Goal: Use online tool/utility: Utilize a website feature to perform a specific function

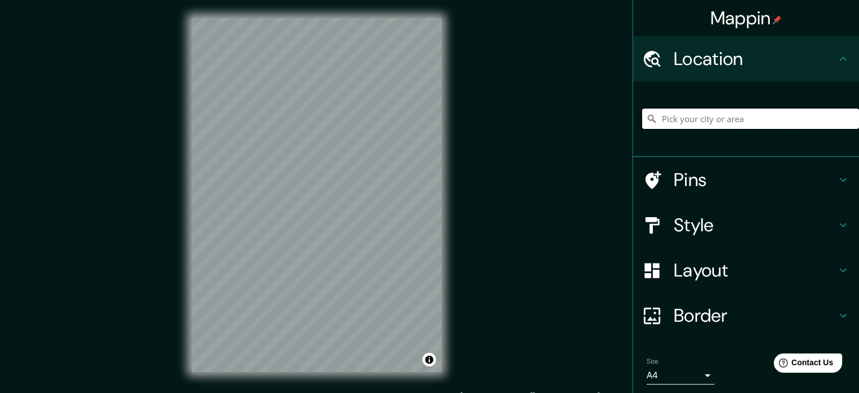
click at [664, 117] on input "Pick your city or area" at bounding box center [750, 118] width 217 height 20
paste input "La Casa L4 de [PERSON_NAME] se ubica en [GEOGRAPHIC_DATA], [GEOGRAPHIC_DATA], […"
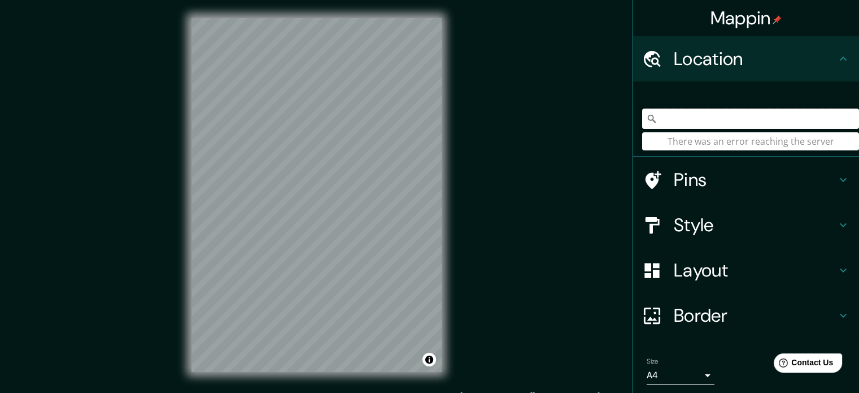
click at [696, 120] on input "La Casa L4 de [PERSON_NAME] se ubica en [GEOGRAPHIC_DATA], [GEOGRAPHIC_DATA], […" at bounding box center [750, 118] width 217 height 20
drag, startPoint x: 836, startPoint y: 118, endPoint x: 702, endPoint y: 128, distance: 134.8
click at [702, 128] on input "La Casa L4 de [PERSON_NAME] se ubica en [GEOGRAPHIC_DATA], [GEOGRAPHIC_DATA], […" at bounding box center [750, 118] width 217 height 20
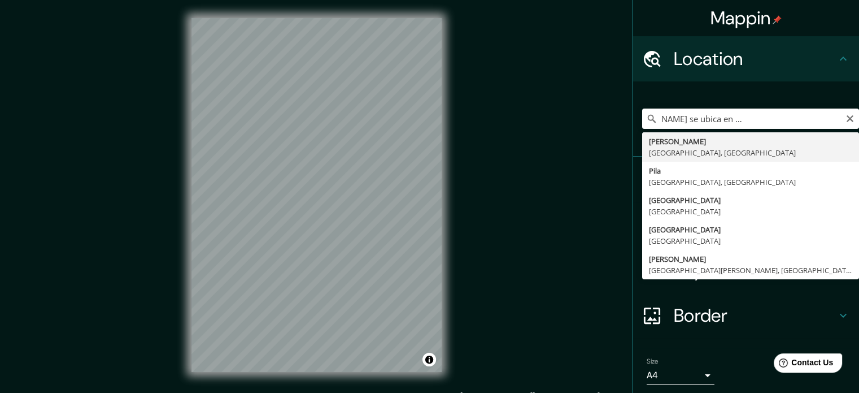
scroll to position [0, 0]
type input "[PERSON_NAME], [GEOGRAPHIC_DATA], [GEOGRAPHIC_DATA]"
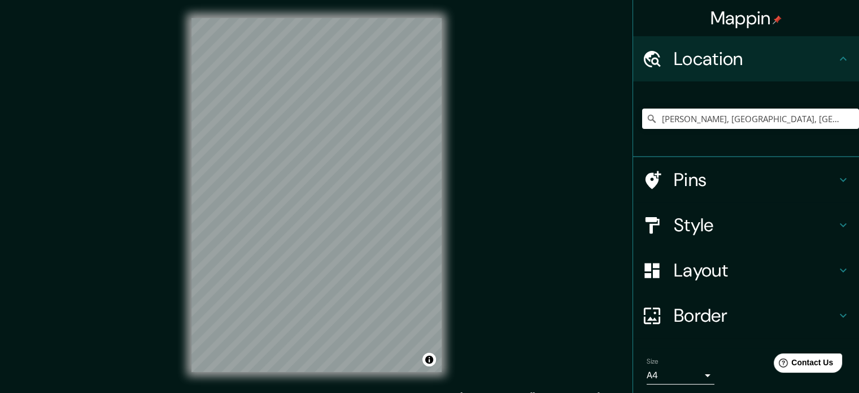
click at [696, 223] on h4 "Style" at bounding box center [755, 225] width 163 height 23
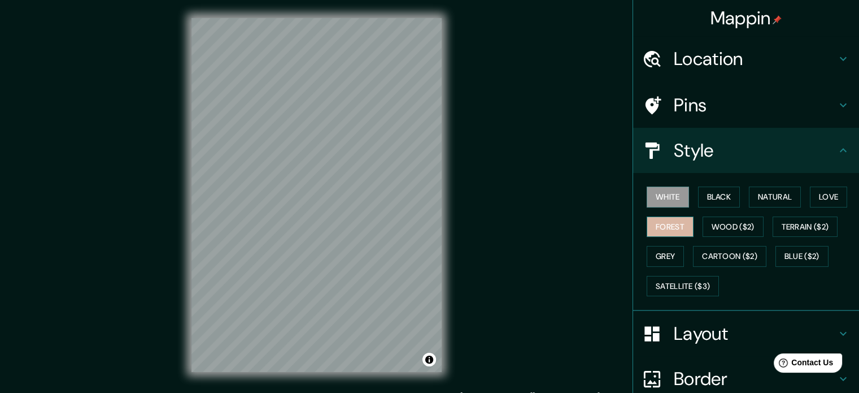
click at [657, 226] on button "Forest" at bounding box center [670, 226] width 47 height 21
click at [698, 200] on button "Black" at bounding box center [719, 196] width 42 height 21
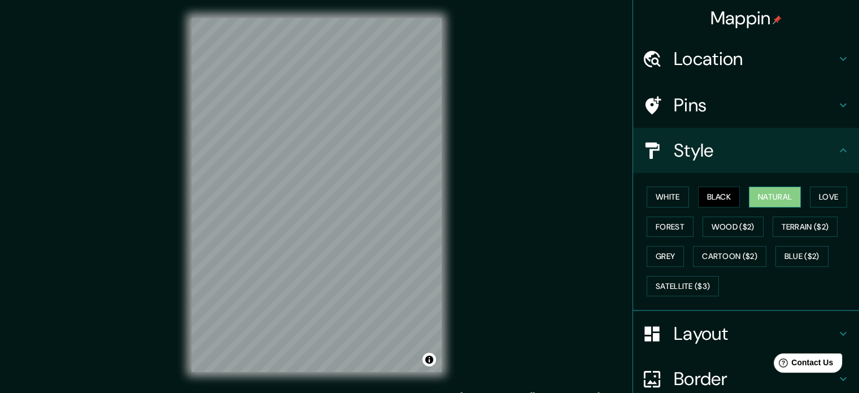
click at [768, 201] on button "Natural" at bounding box center [775, 196] width 52 height 21
click at [810, 199] on button "Love" at bounding box center [828, 196] width 37 height 21
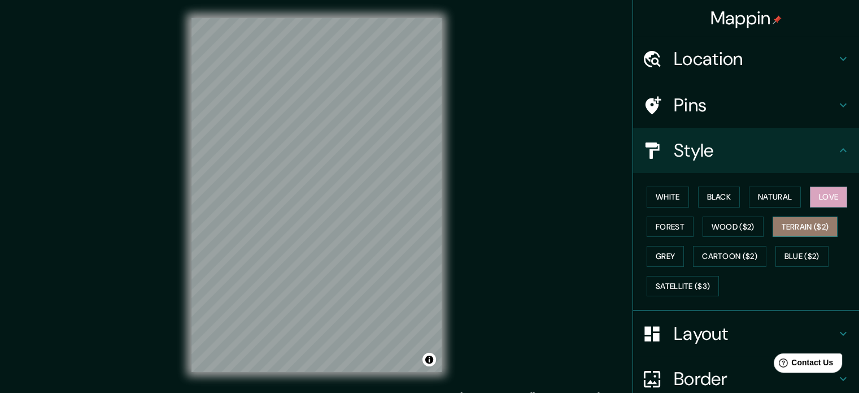
click at [807, 226] on button "Terrain ($2)" at bounding box center [806, 226] width 66 height 21
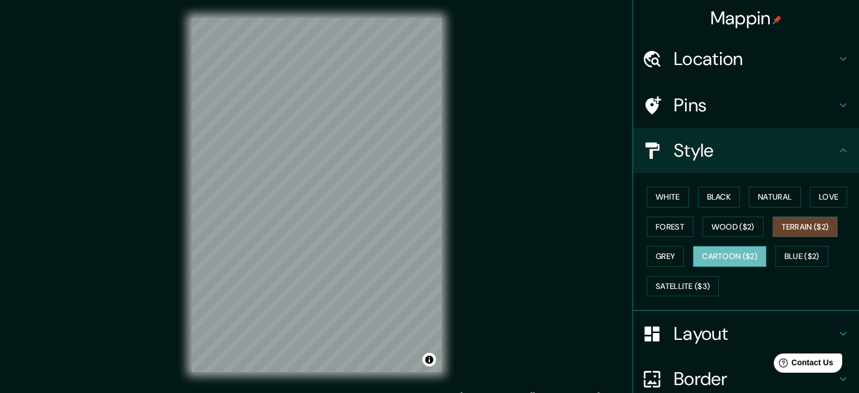
click at [742, 261] on button "Cartoon ($2)" at bounding box center [729, 256] width 73 height 21
click at [649, 263] on button "Grey" at bounding box center [665, 256] width 37 height 21
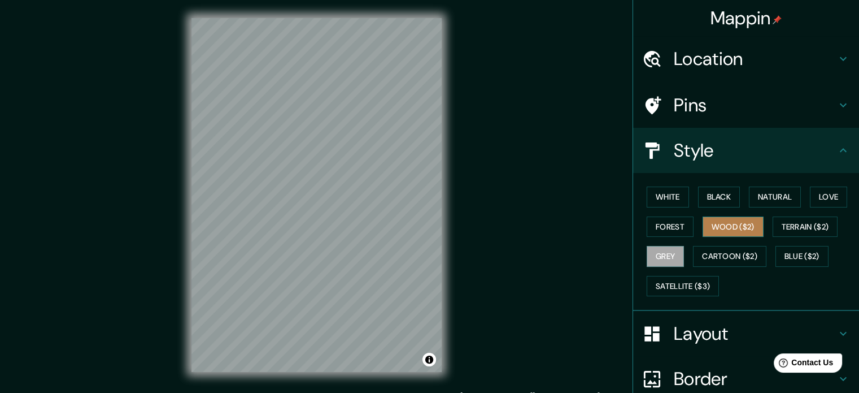
click at [704, 232] on button "Wood ($2)" at bounding box center [733, 226] width 61 height 21
click at [787, 255] on button "Blue ($2)" at bounding box center [802, 256] width 53 height 21
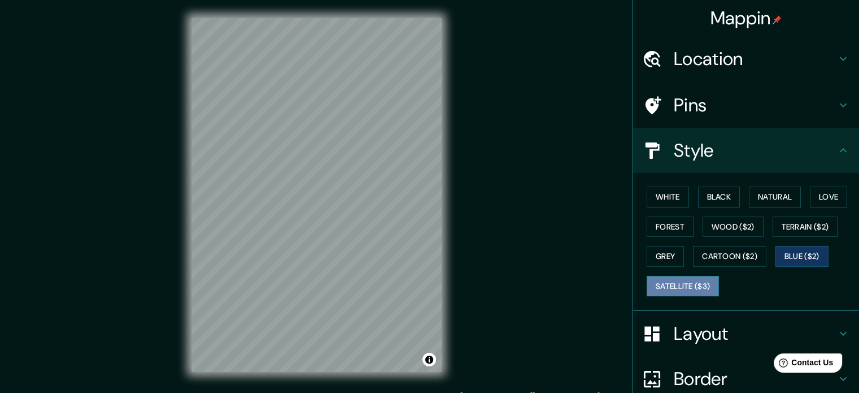
click at [694, 286] on button "Satellite ($3)" at bounding box center [683, 286] width 72 height 21
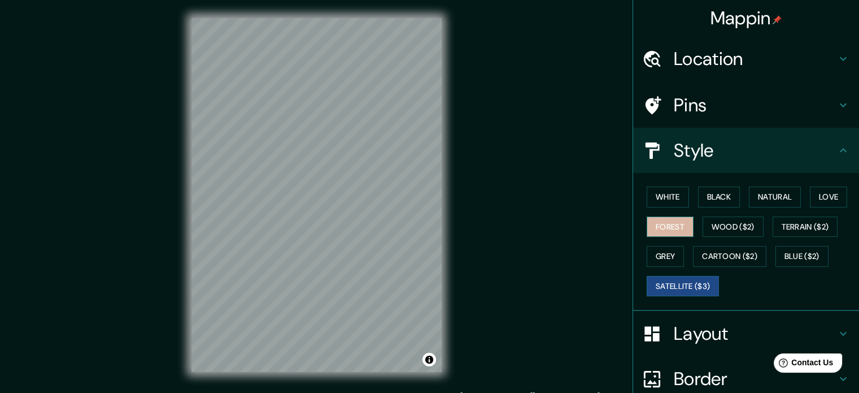
click at [663, 230] on button "Forest" at bounding box center [670, 226] width 47 height 21
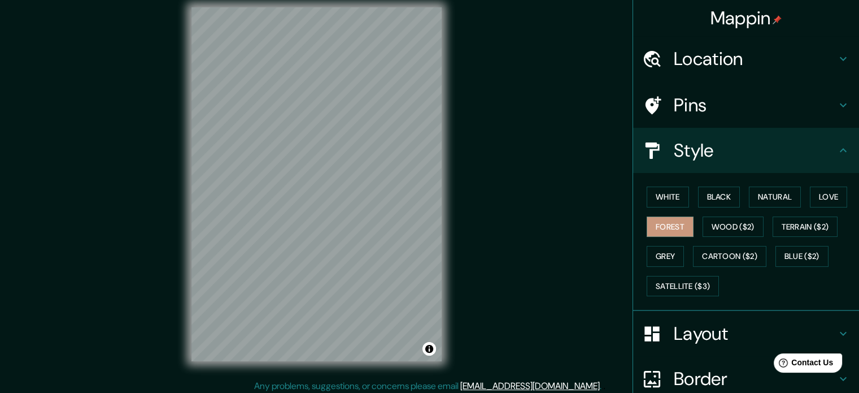
scroll to position [15, 0]
